Goal: Navigation & Orientation: Find specific page/section

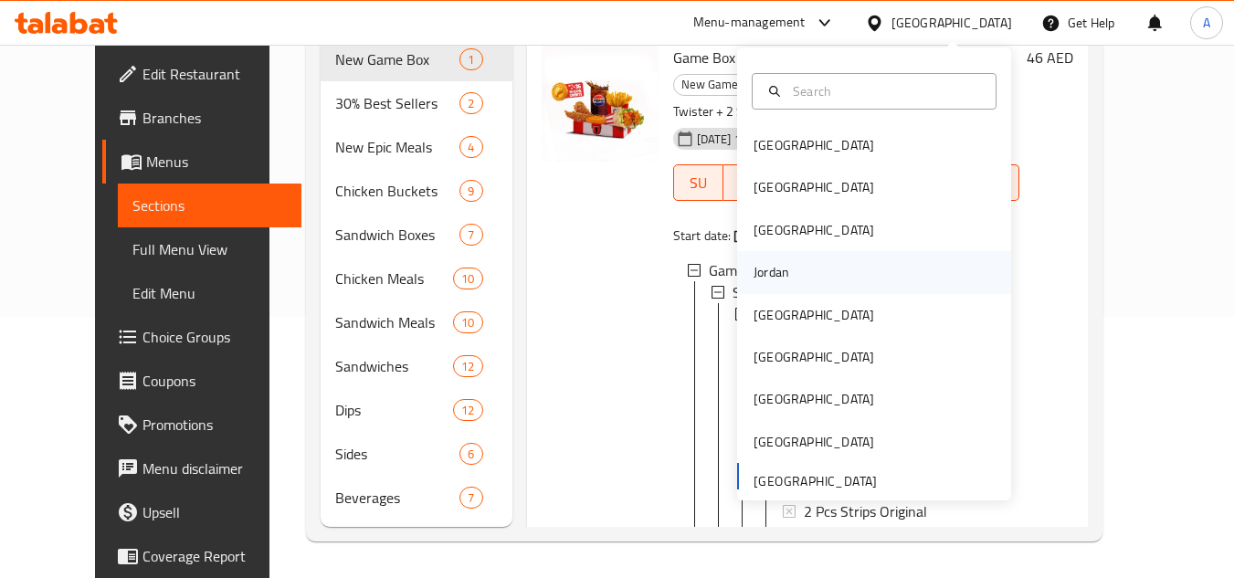
scroll to position [3, 0]
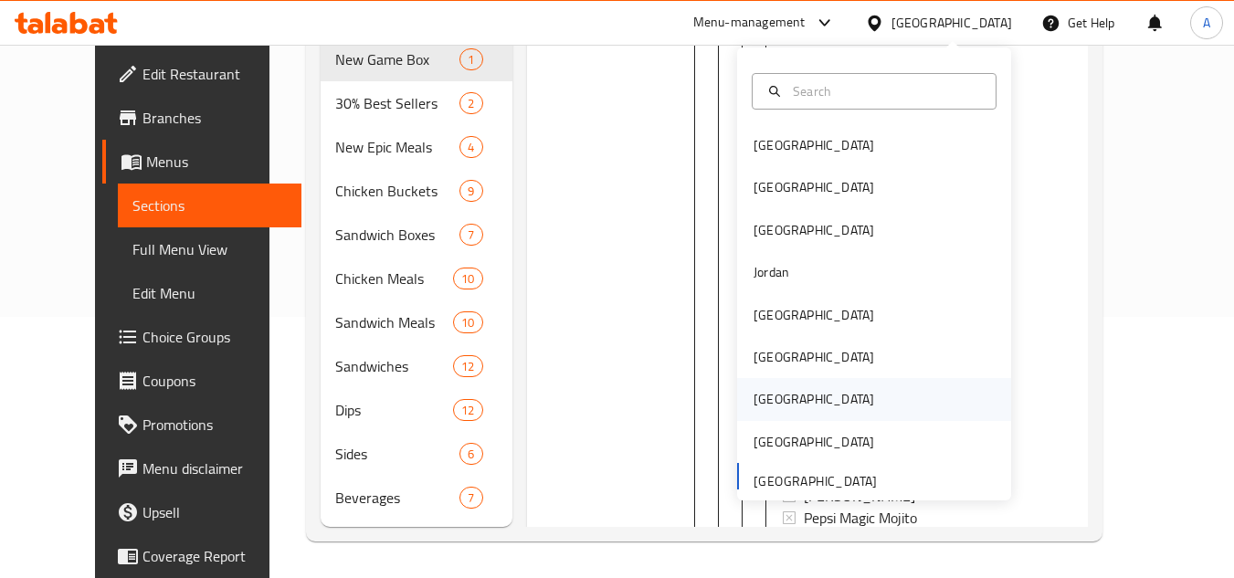
click at [781, 399] on div "[GEOGRAPHIC_DATA]" at bounding box center [814, 399] width 150 height 42
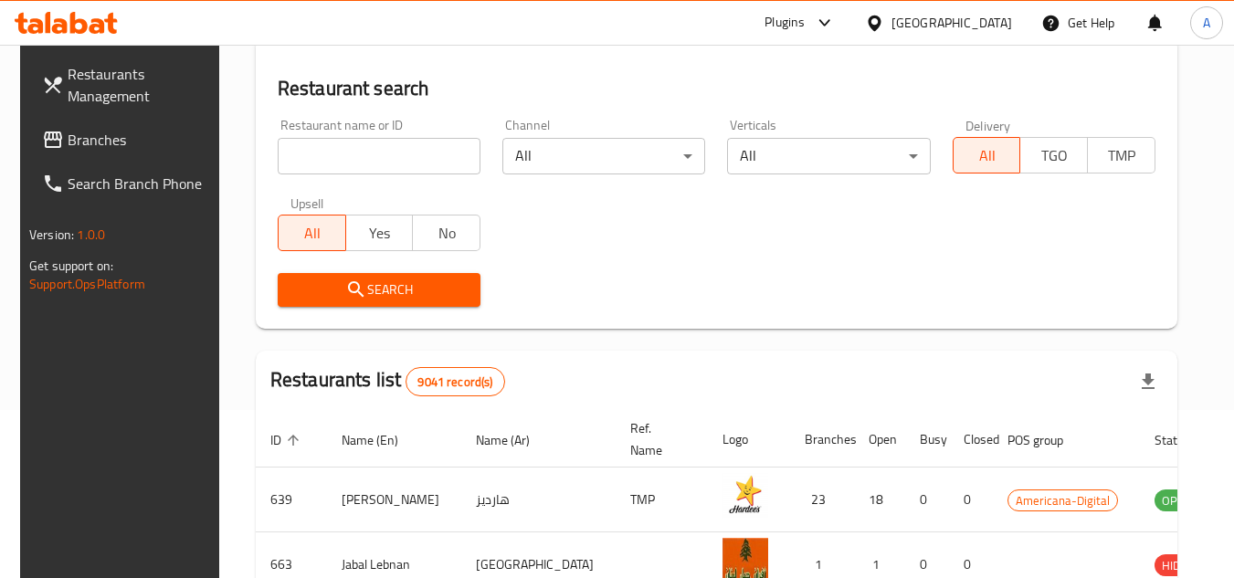
scroll to position [261, 0]
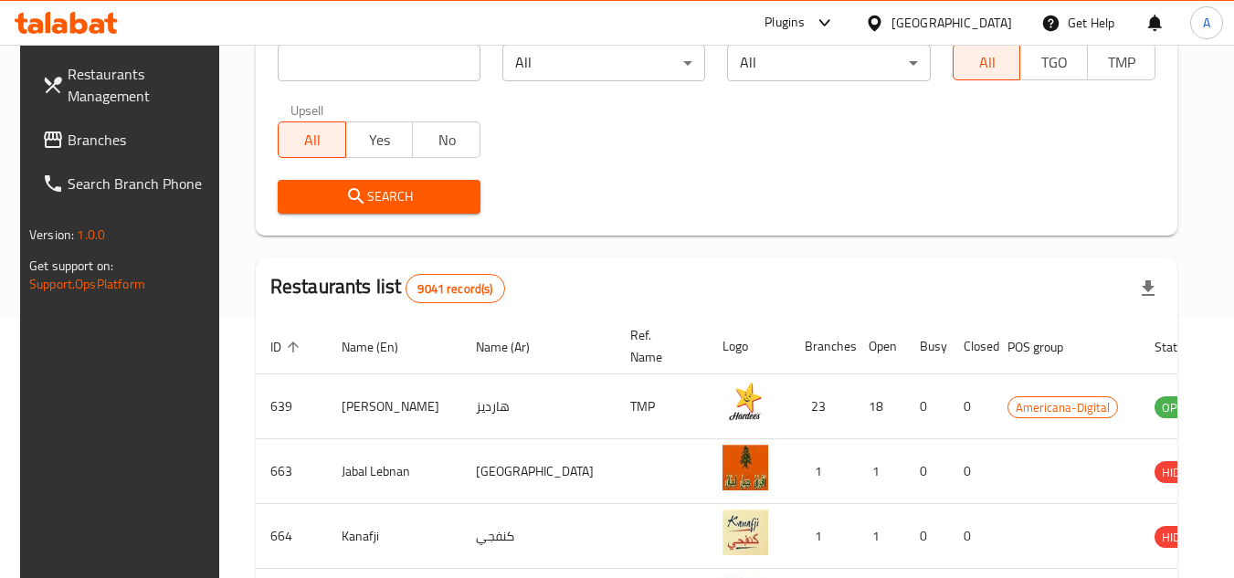
click at [104, 23] on icon at bounding box center [97, 26] width 16 height 16
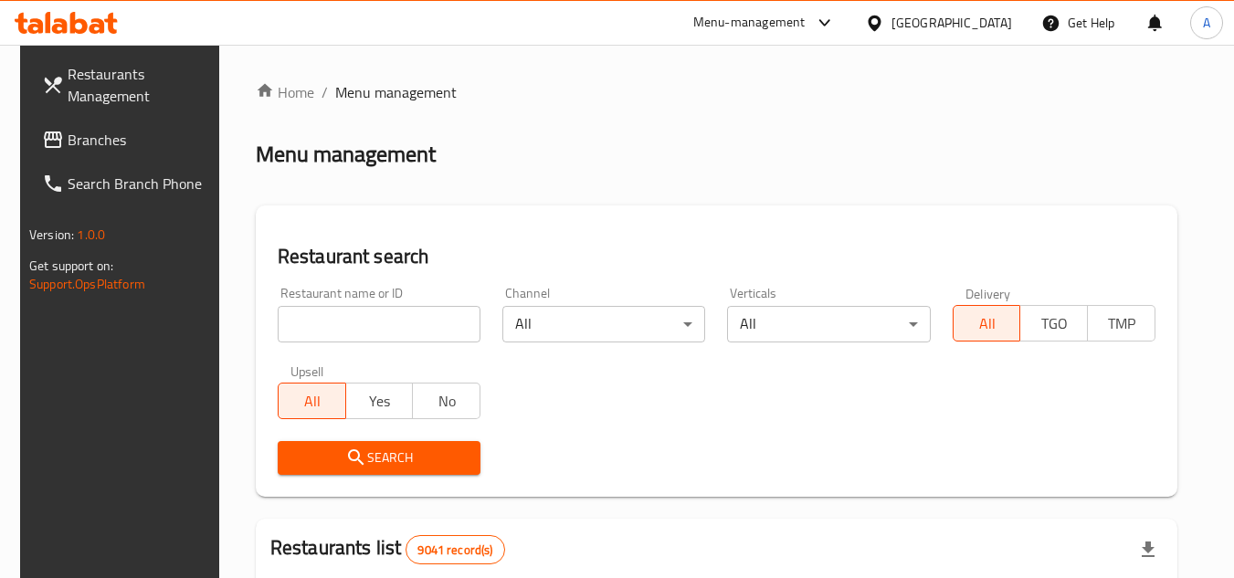
scroll to position [261, 0]
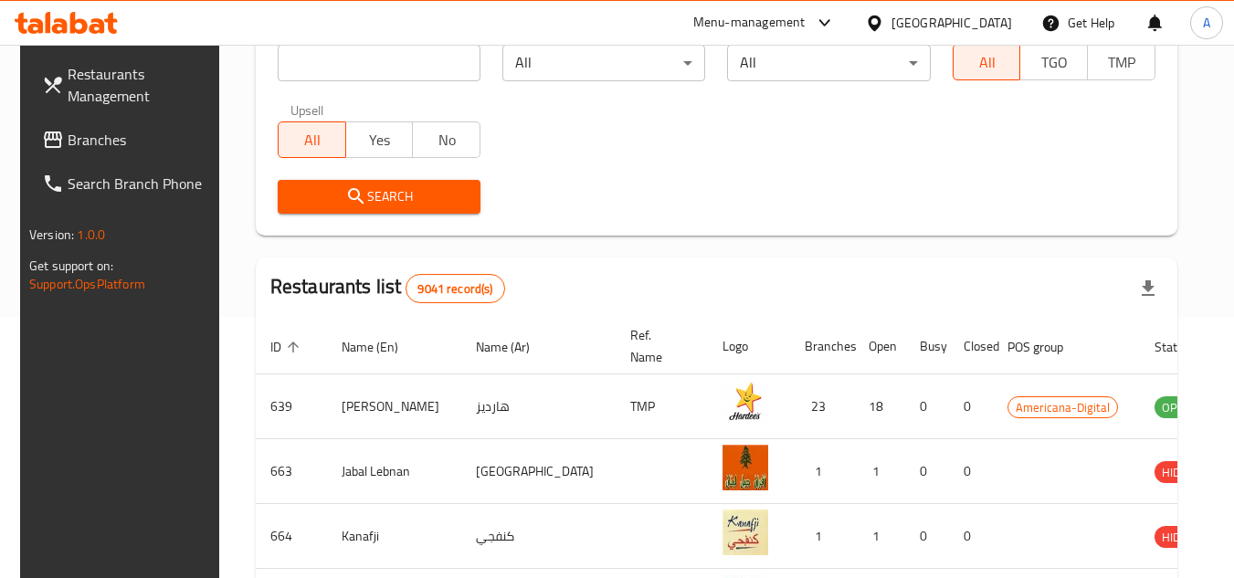
click at [93, 139] on span "Branches" at bounding box center [140, 140] width 144 height 22
